Goal: Book appointment/travel/reservation

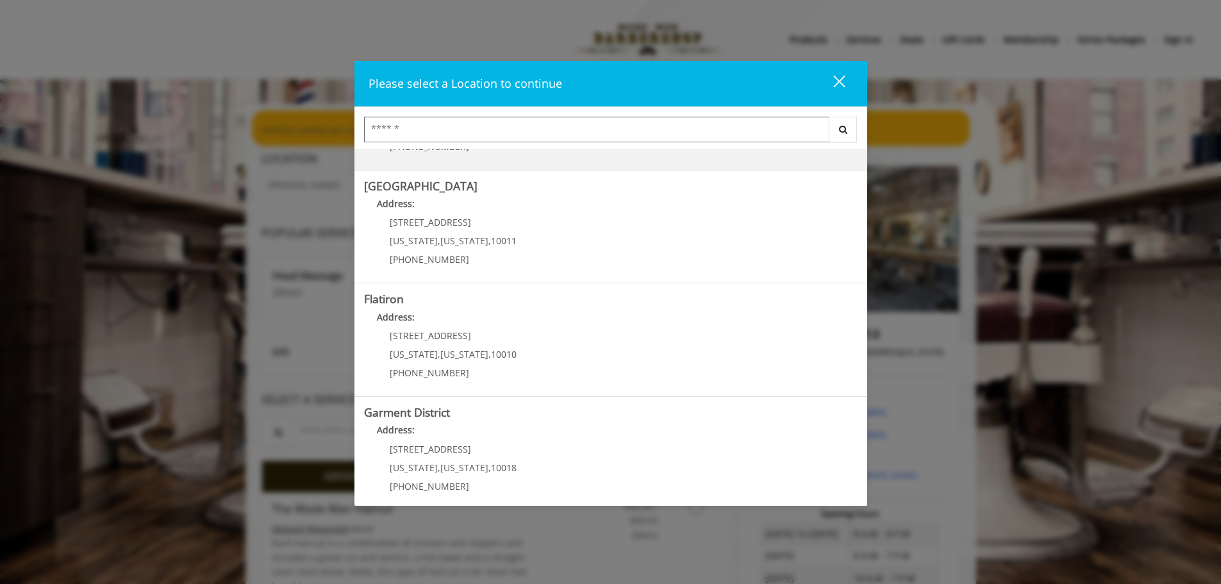
scroll to position [215, 0]
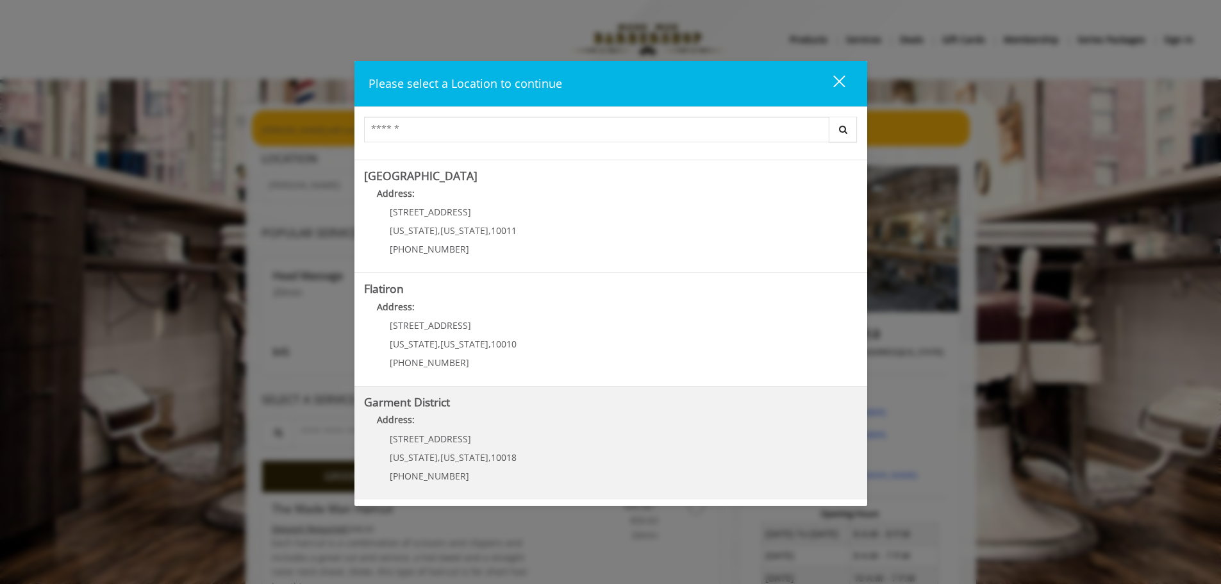
click at [464, 462] on span "[US_STATE]" at bounding box center [464, 457] width 48 height 12
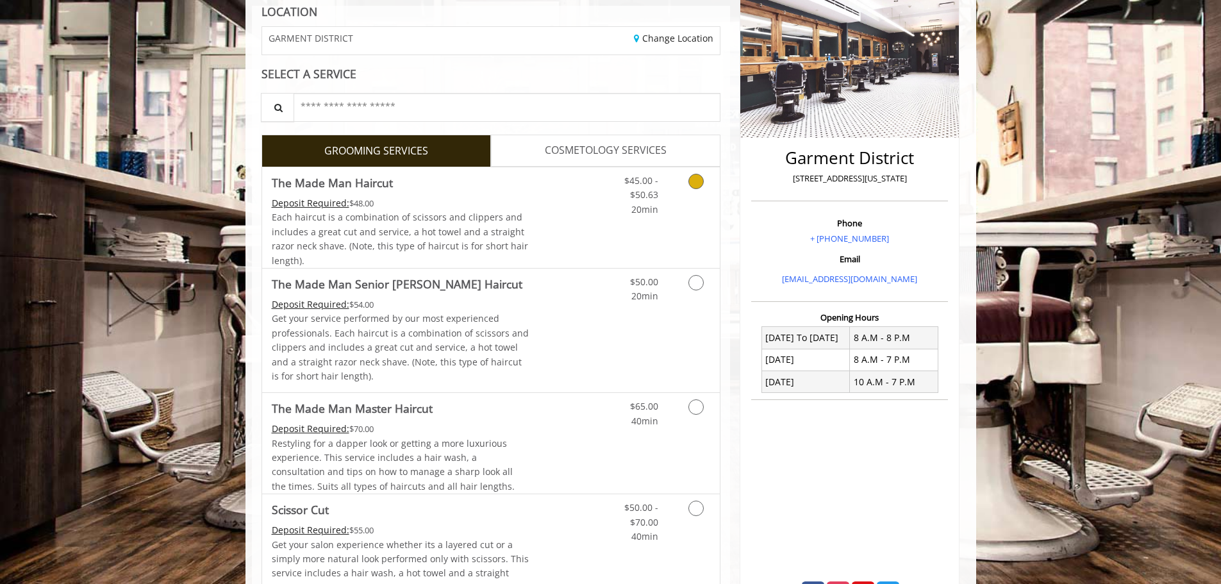
click at [519, 235] on div "Each haircut is a combination of scissors and clippers and includes a great cut…" at bounding box center [401, 239] width 258 height 58
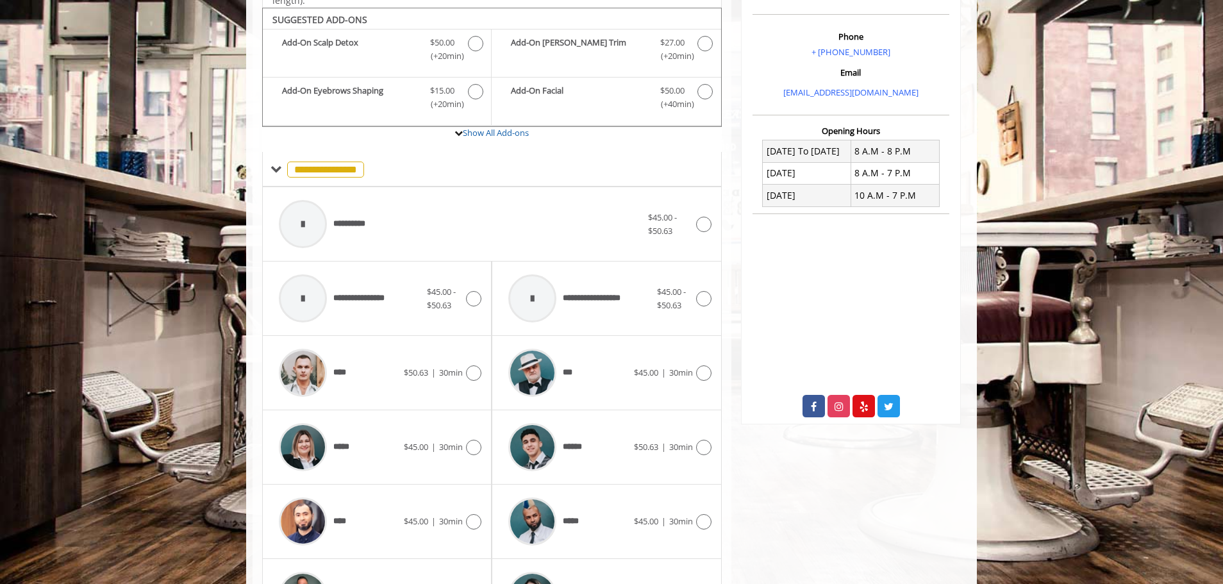
scroll to position [387, 0]
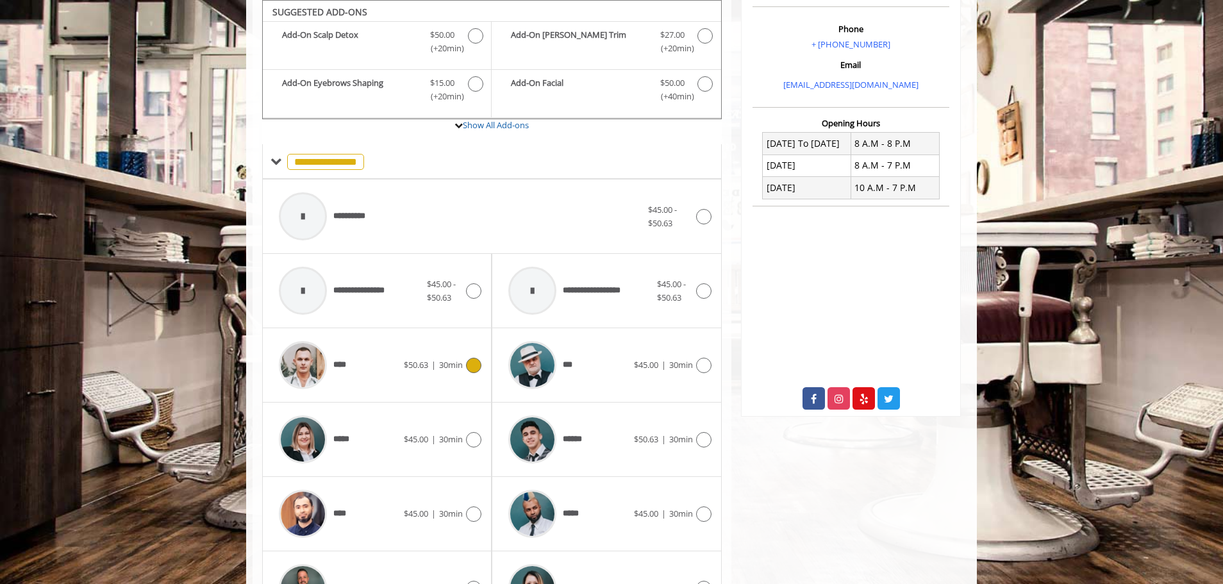
click at [478, 371] on icon at bounding box center [473, 365] width 15 height 15
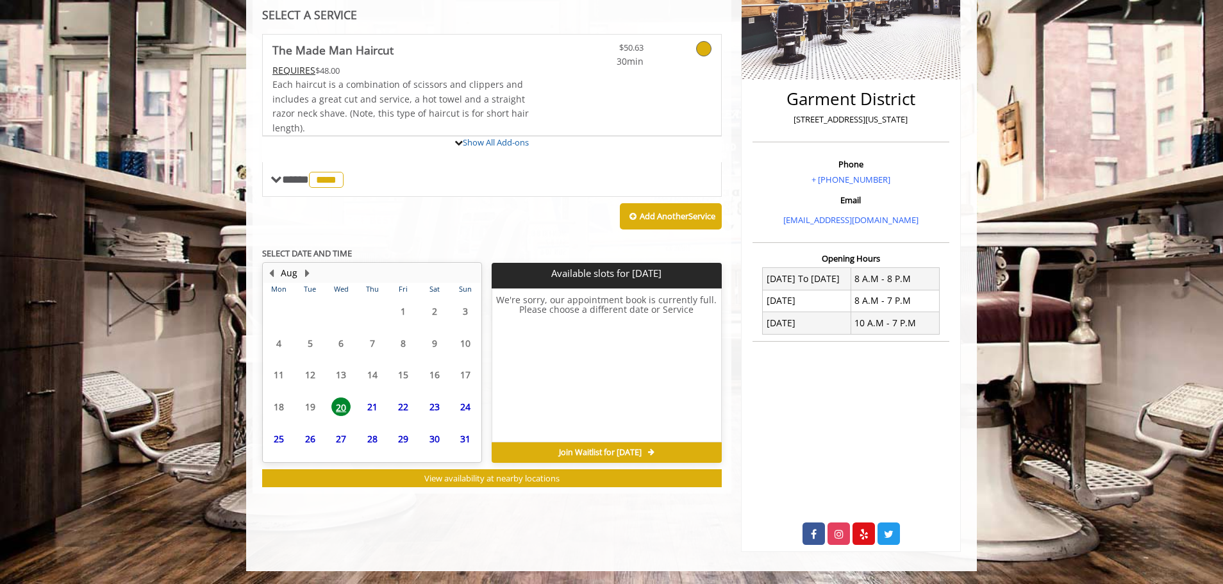
scroll to position [311, 0]
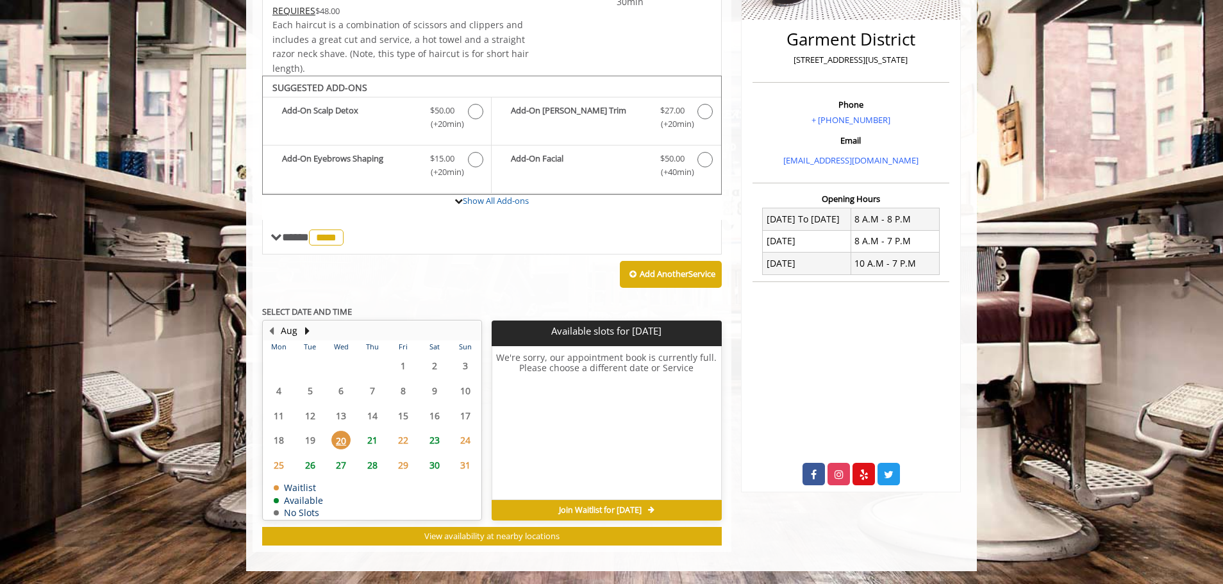
click at [402, 441] on span "22" at bounding box center [403, 440] width 19 height 19
click at [443, 442] on span "23" at bounding box center [434, 440] width 19 height 19
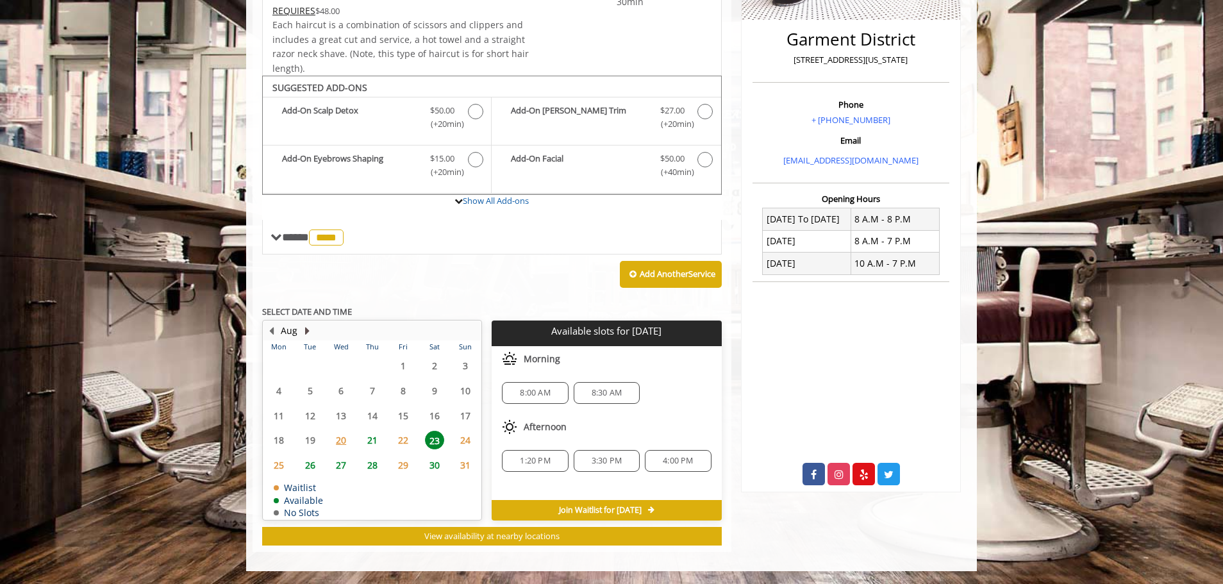
click at [310, 331] on button "Next Month" at bounding box center [307, 331] width 10 height 14
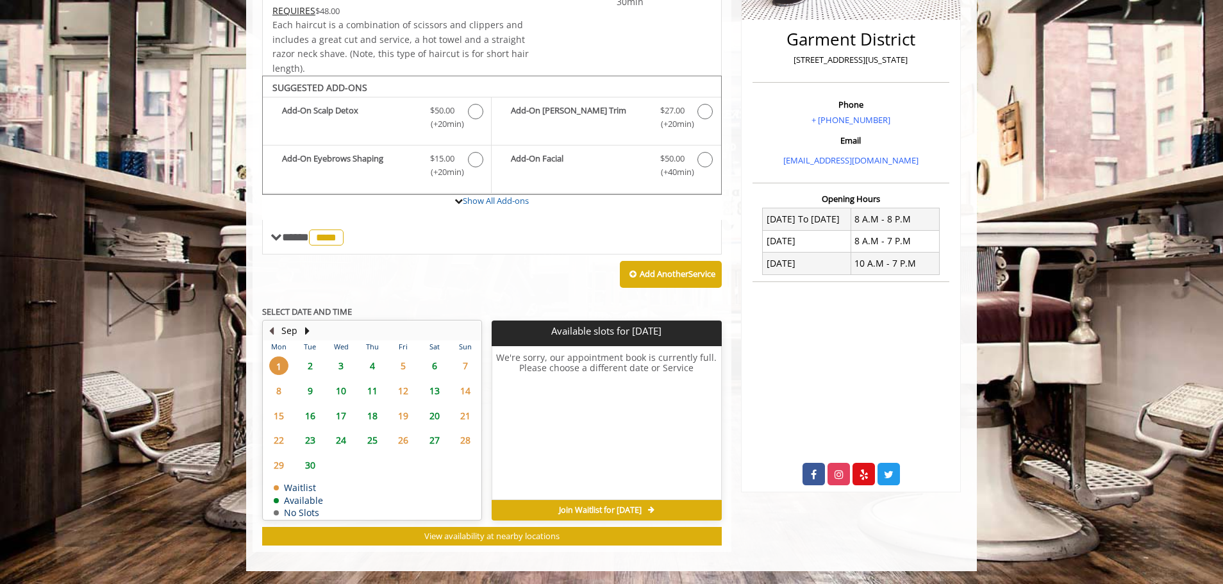
click at [272, 330] on button "Previous Month" at bounding box center [271, 331] width 10 height 14
